Goal: Find specific page/section: Find specific page/section

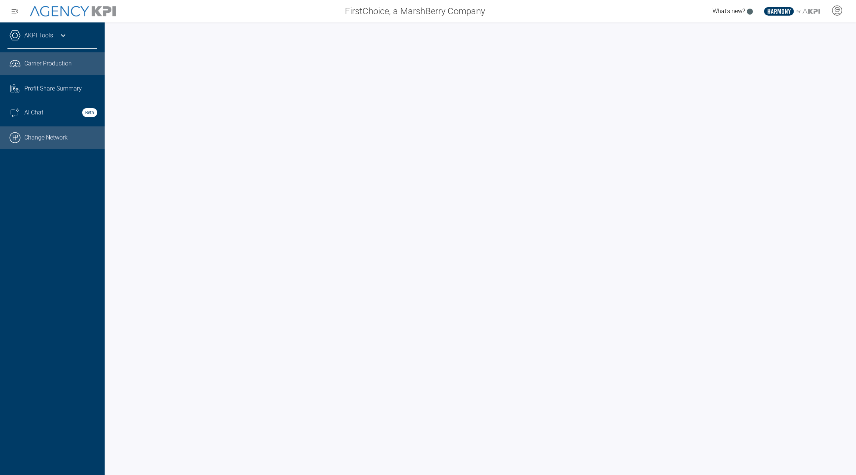
click at [70, 147] on link ".cls-1{fill:none;stroke:#000;stroke-linecap:round;stroke-linejoin:round;stroke-…" at bounding box center [52, 137] width 105 height 22
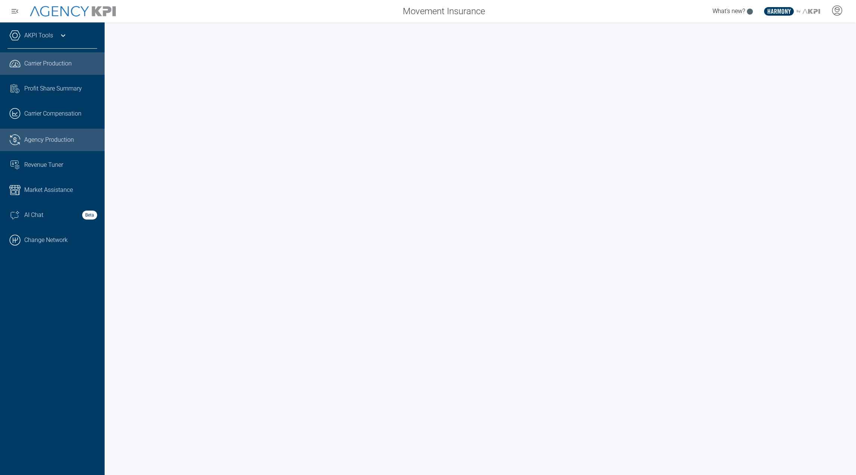
click at [49, 141] on span "Agency Production" at bounding box center [49, 139] width 50 height 9
